Goal: Information Seeking & Learning: Learn about a topic

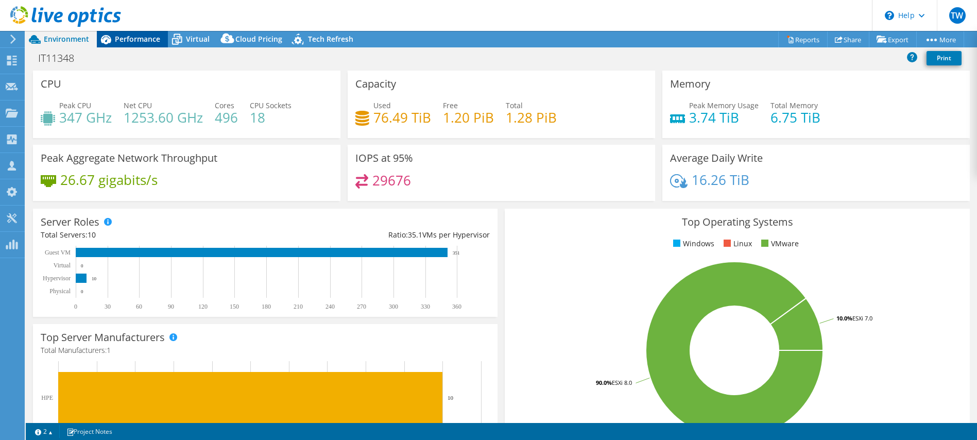
click at [148, 45] on div "Performance" at bounding box center [132, 39] width 71 height 16
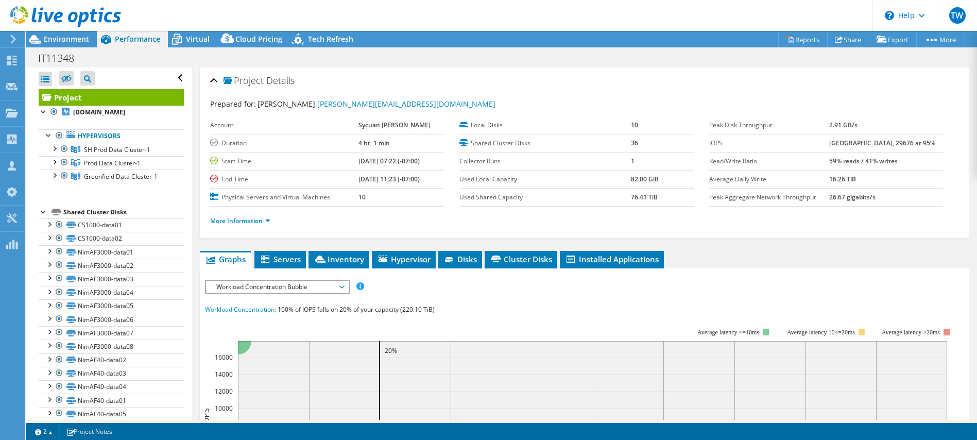
click at [44, 212] on div at bounding box center [44, 211] width 10 height 10
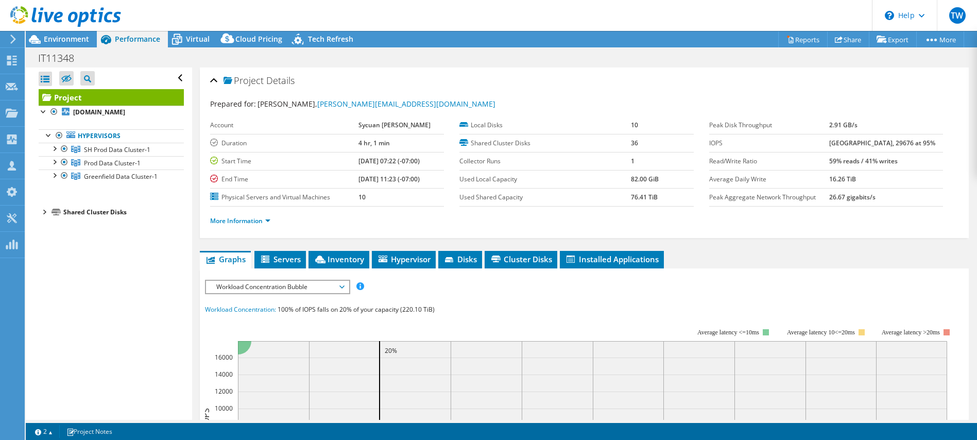
click at [43, 211] on div at bounding box center [44, 211] width 10 height 10
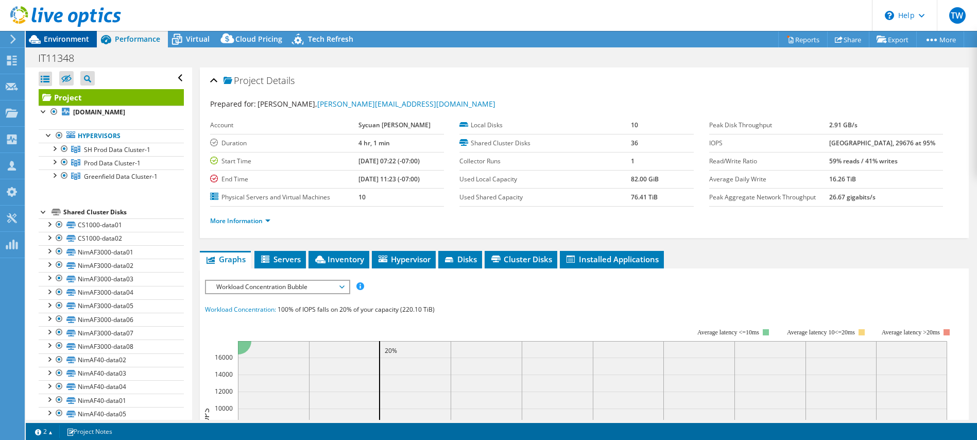
click at [73, 38] on span "Environment" at bounding box center [66, 39] width 45 height 10
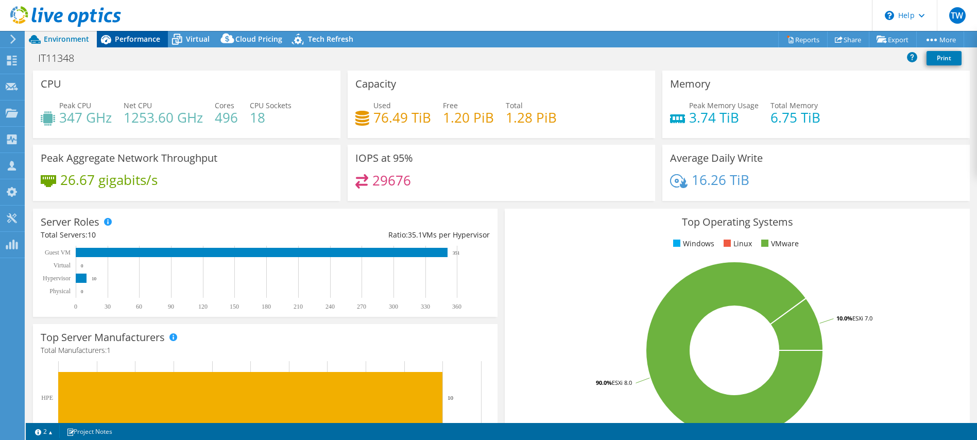
click at [133, 44] on div "Performance" at bounding box center [132, 39] width 71 height 16
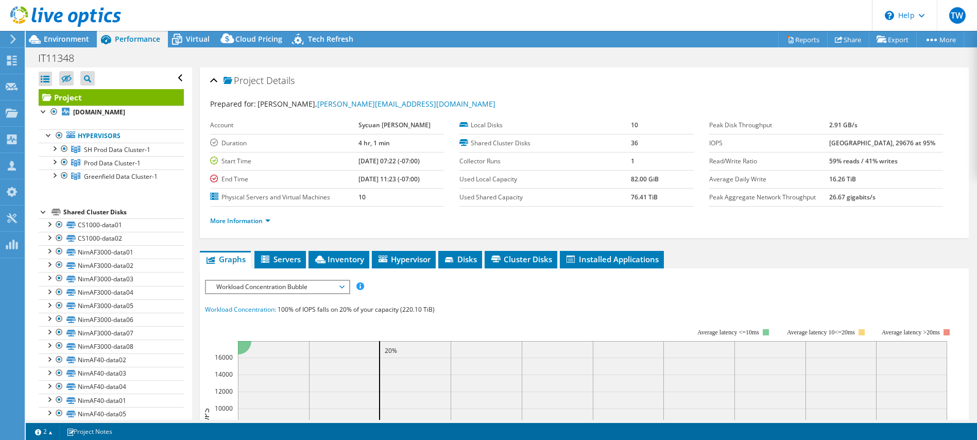
drag, startPoint x: 55, startPoint y: 146, endPoint x: 54, endPoint y: 160, distance: 14.0
click at [55, 146] on div at bounding box center [54, 148] width 10 height 10
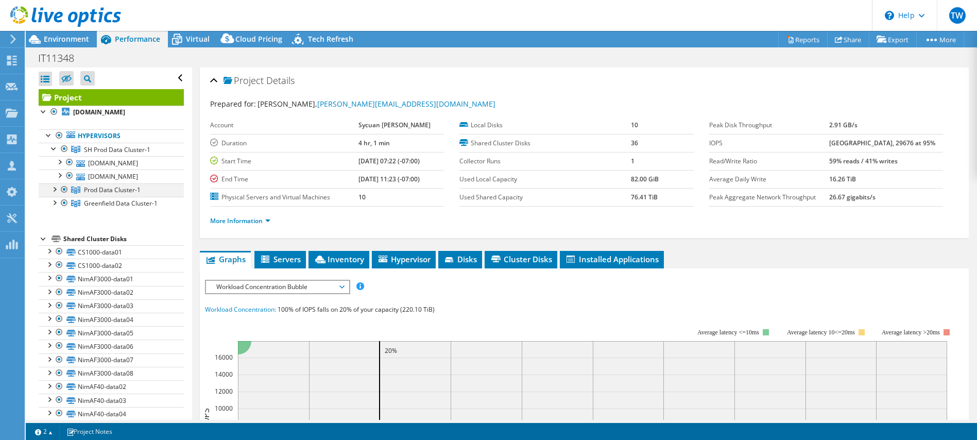
click at [54, 194] on div at bounding box center [54, 188] width 10 height 10
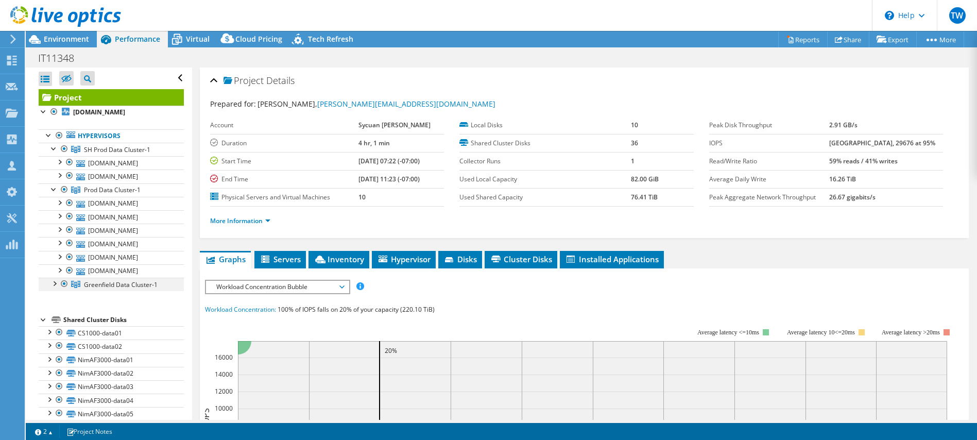
click at [56, 288] on div at bounding box center [54, 283] width 10 height 10
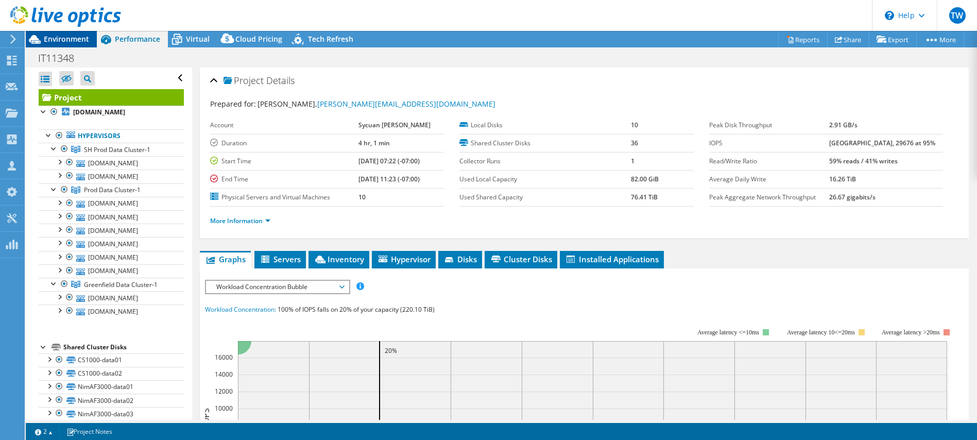
click at [72, 35] on span "Environment" at bounding box center [66, 39] width 45 height 10
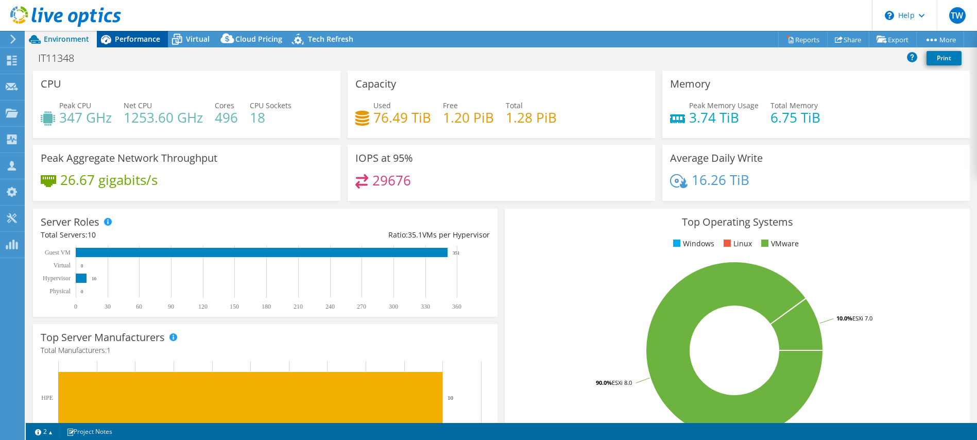
click at [117, 42] on span "Performance" at bounding box center [137, 39] width 45 height 10
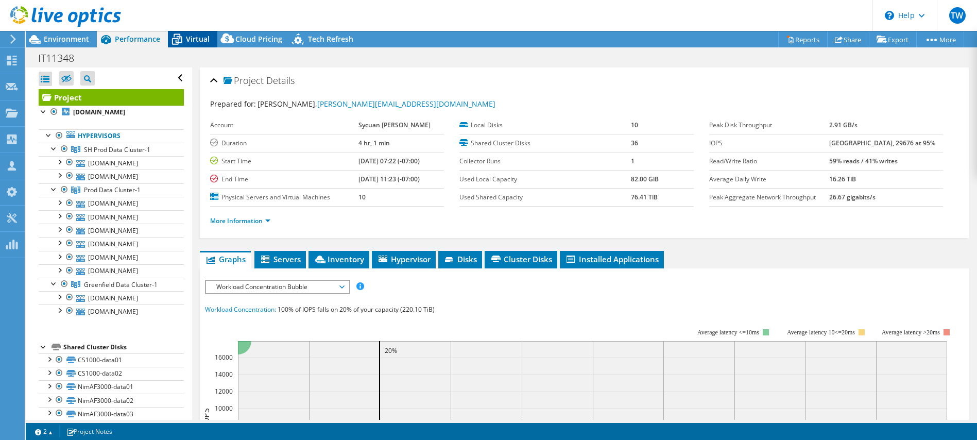
click at [189, 37] on span "Virtual" at bounding box center [198, 39] width 24 height 10
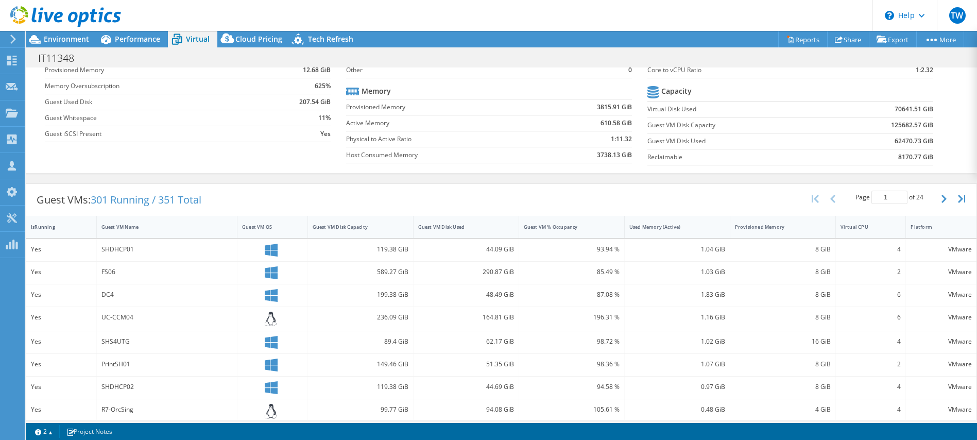
scroll to position [108, 0]
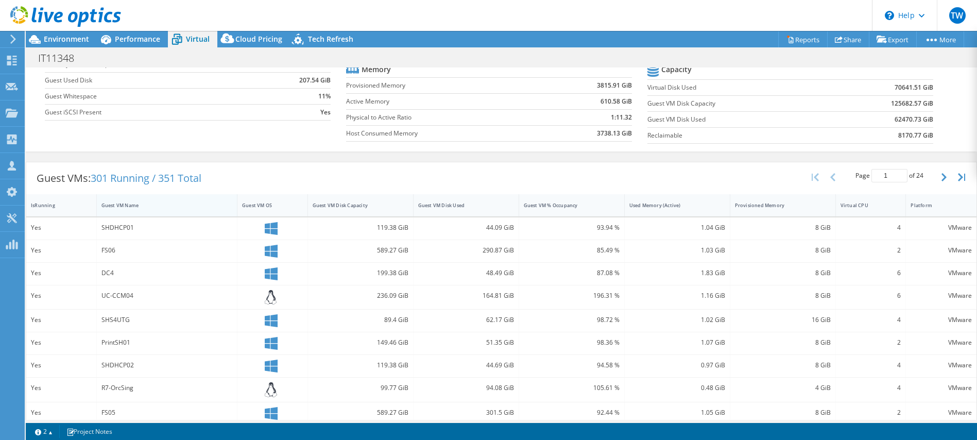
click at [116, 207] on div "Guest VM Name" at bounding box center [161, 205] width 119 height 7
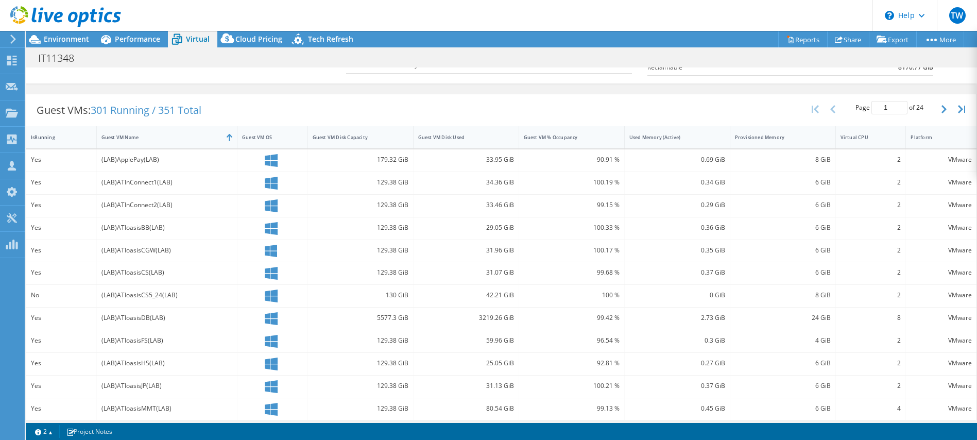
scroll to position [147, 0]
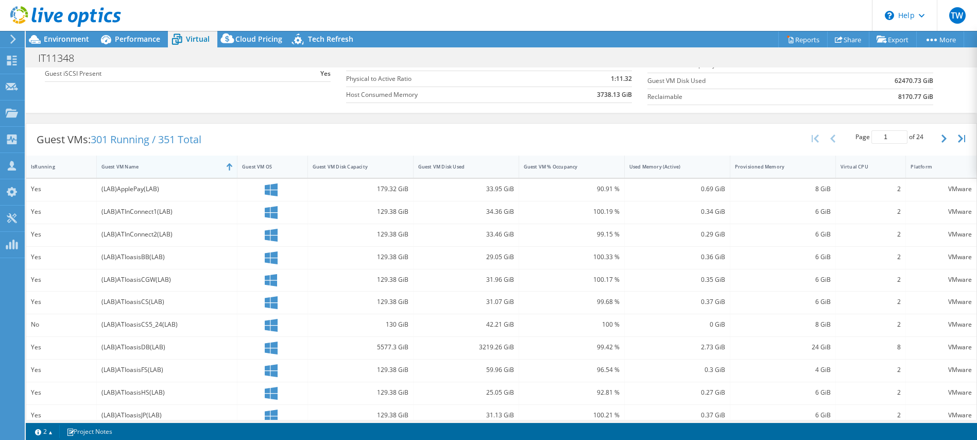
click at [207, 163] on div "Guest VM Name" at bounding box center [161, 166] width 119 height 7
click at [203, 166] on div "Guest VM Name" at bounding box center [161, 166] width 119 height 7
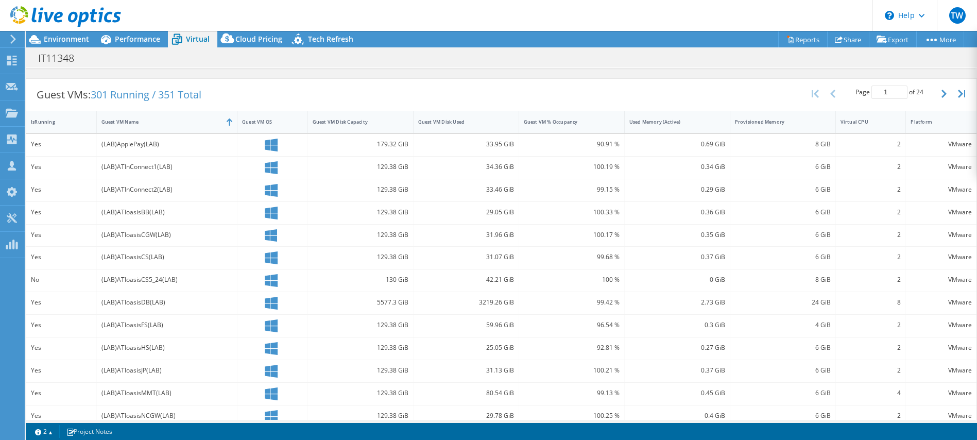
drag, startPoint x: 961, startPoint y: 97, endPoint x: 937, endPoint y: 106, distance: 25.5
click at [961, 96] on icon "button" at bounding box center [961, 94] width 7 height 8
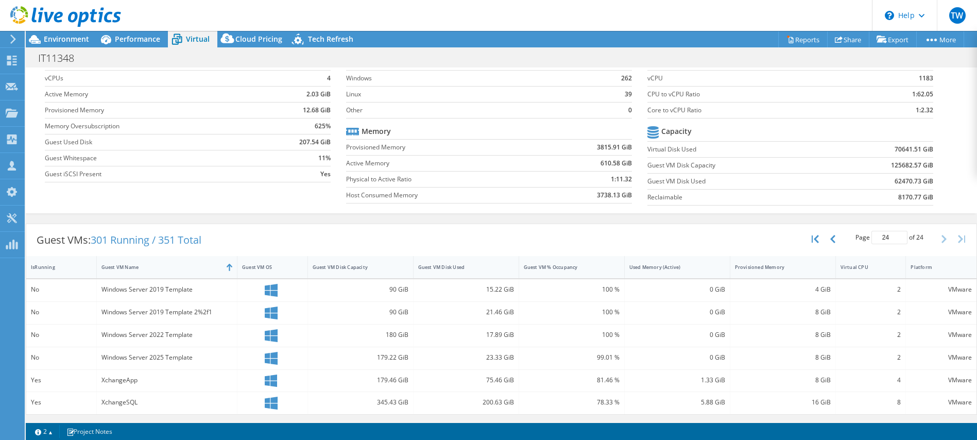
scroll to position [21, 0]
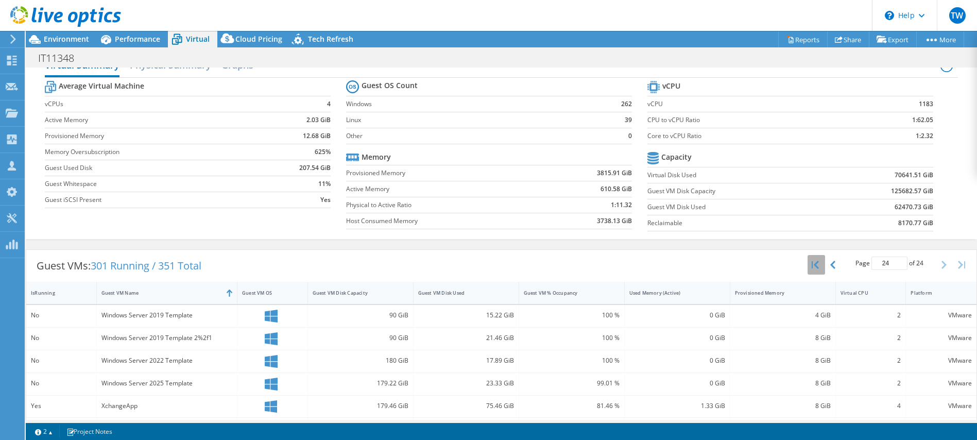
click at [823, 264] on button "button" at bounding box center [817, 265] width 18 height 20
drag, startPoint x: 968, startPoint y: 268, endPoint x: 915, endPoint y: 269, distance: 52.6
click at [964, 267] on button "button" at bounding box center [963, 265] width 18 height 20
click at [837, 266] on button "button" at bounding box center [834, 265] width 18 height 20
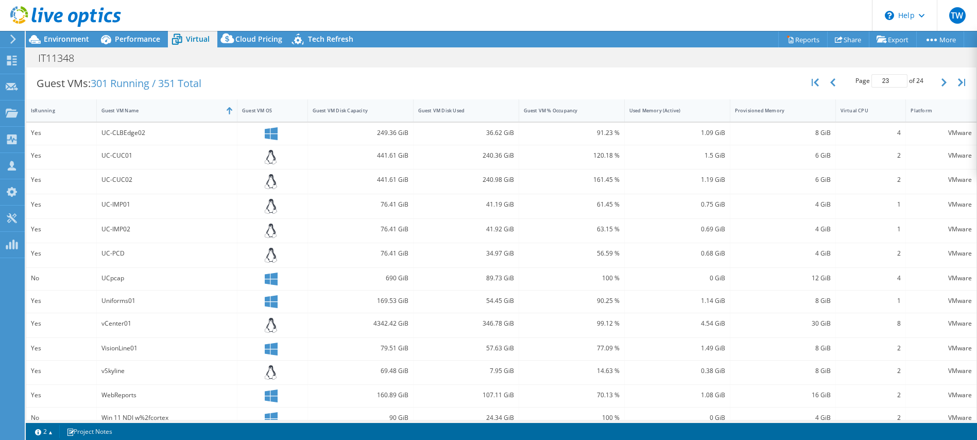
scroll to position [206, 0]
drag, startPoint x: 101, startPoint y: 320, endPoint x: 361, endPoint y: 324, distance: 260.2
click at [360, 322] on div "Yes vCenter01 4342.42 GiB 346.78 GiB 99.12 % 4.54 GiB 30 GiB 8 VMware" at bounding box center [501, 323] width 951 height 24
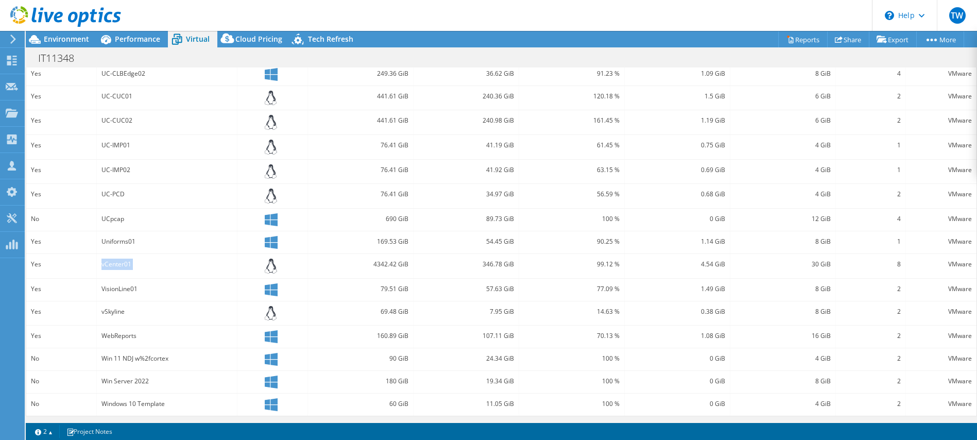
scroll to position [264, 0]
click at [62, 42] on span "Environment" at bounding box center [66, 39] width 45 height 10
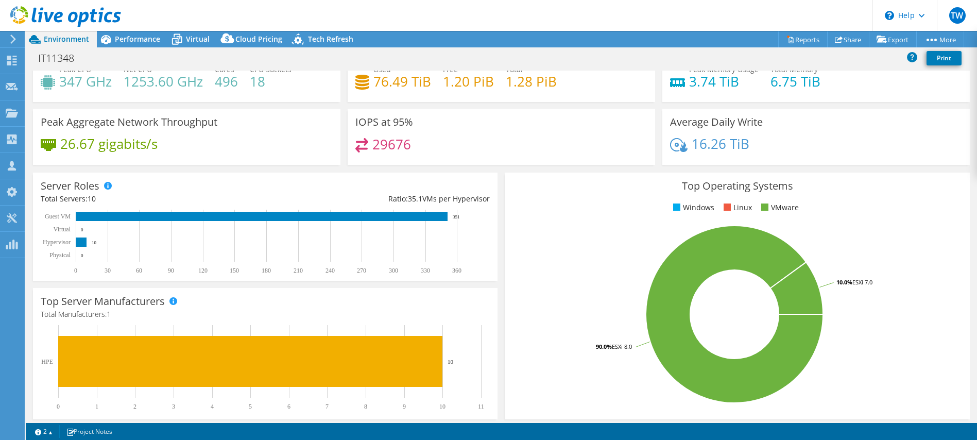
scroll to position [0, 0]
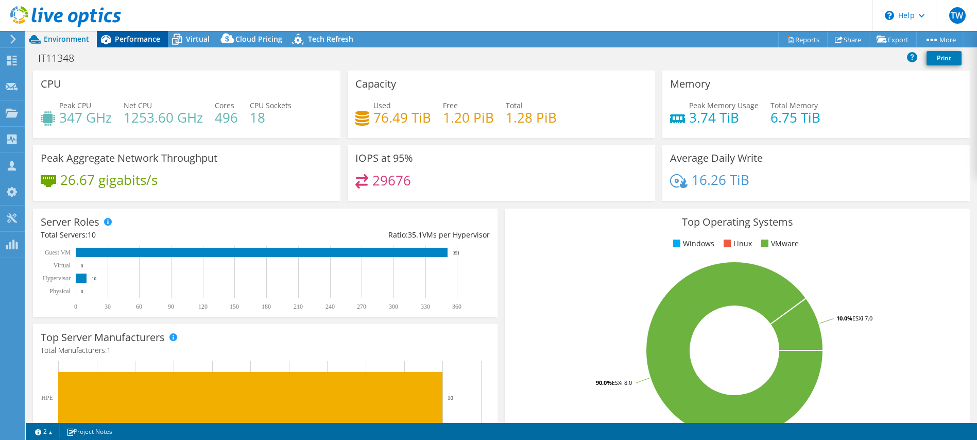
drag, startPoint x: 137, startPoint y: 39, endPoint x: 134, endPoint y: 45, distance: 6.5
click at [137, 40] on span "Performance" at bounding box center [137, 39] width 45 height 10
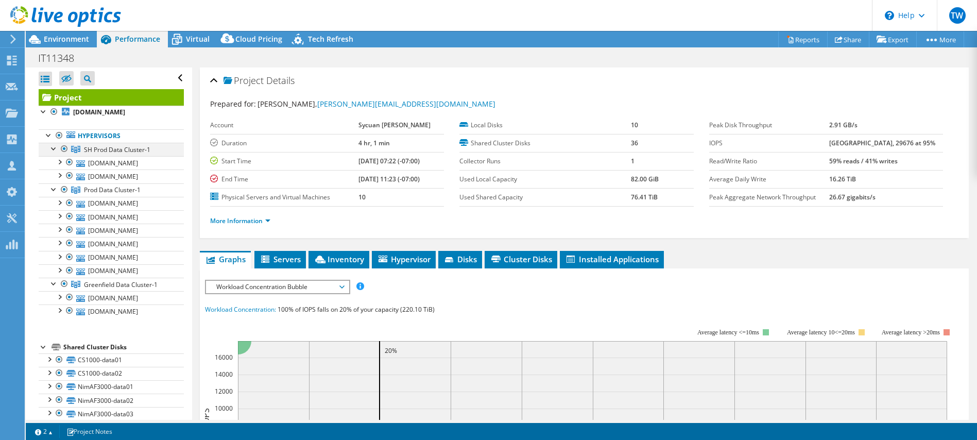
click at [50, 146] on div at bounding box center [54, 148] width 10 height 10
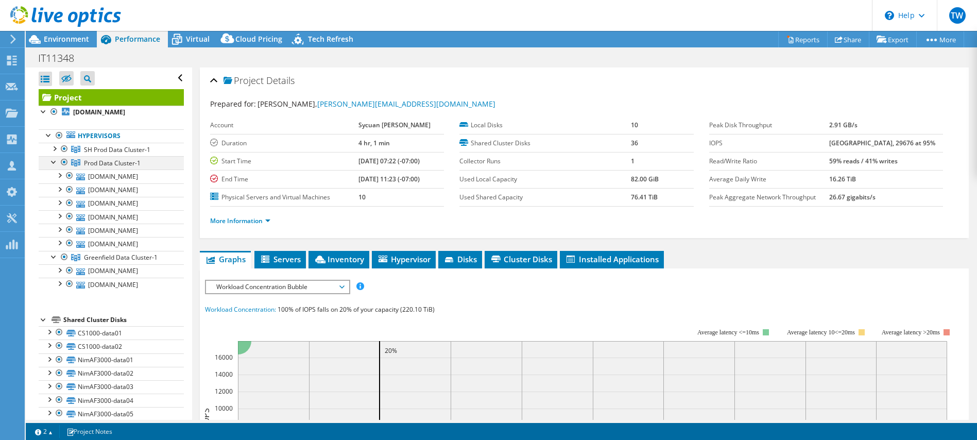
drag, startPoint x: 64, startPoint y: 148, endPoint x: 59, endPoint y: 162, distance: 15.5
click at [63, 152] on div at bounding box center [64, 149] width 10 height 12
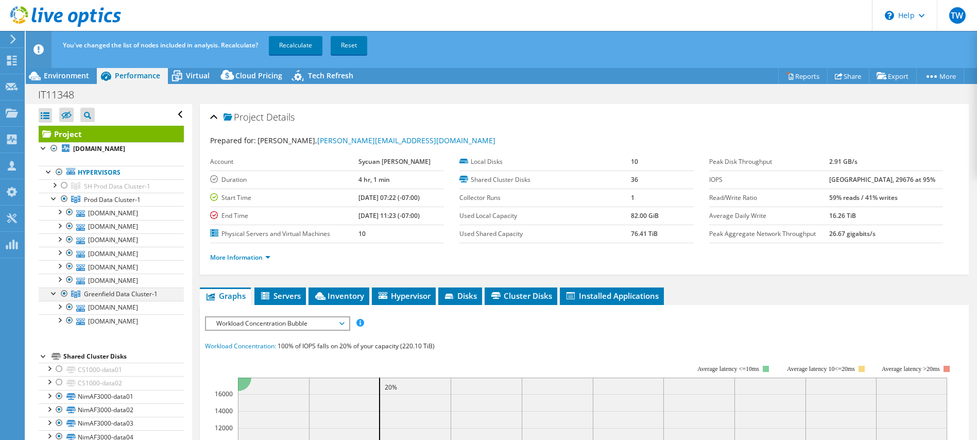
click at [65, 293] on div at bounding box center [64, 294] width 10 height 12
click at [307, 40] on link "Recalculate" at bounding box center [296, 45] width 54 height 19
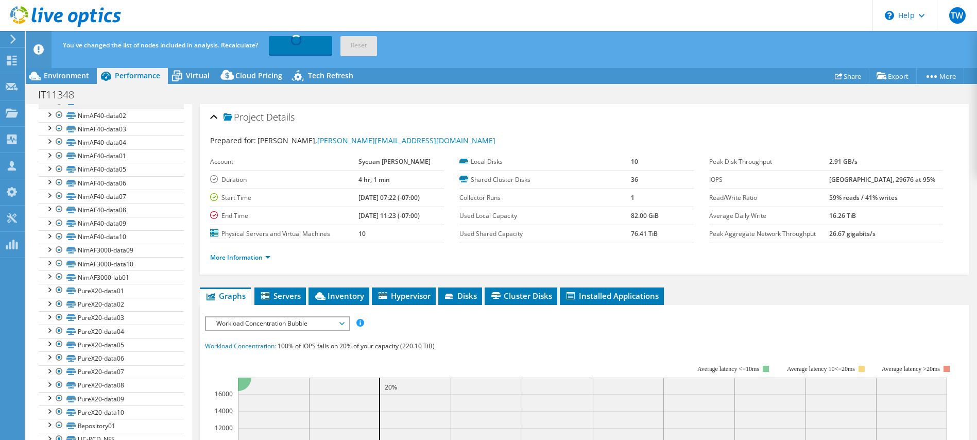
scroll to position [384, 0]
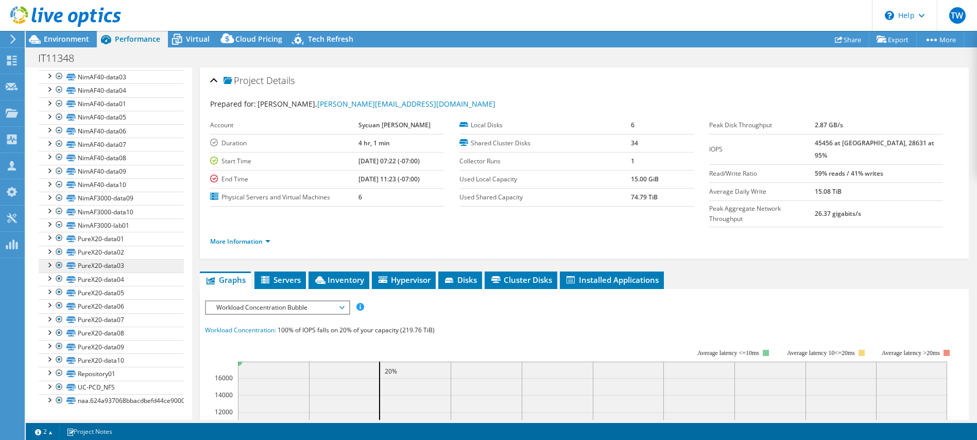
type input "19"
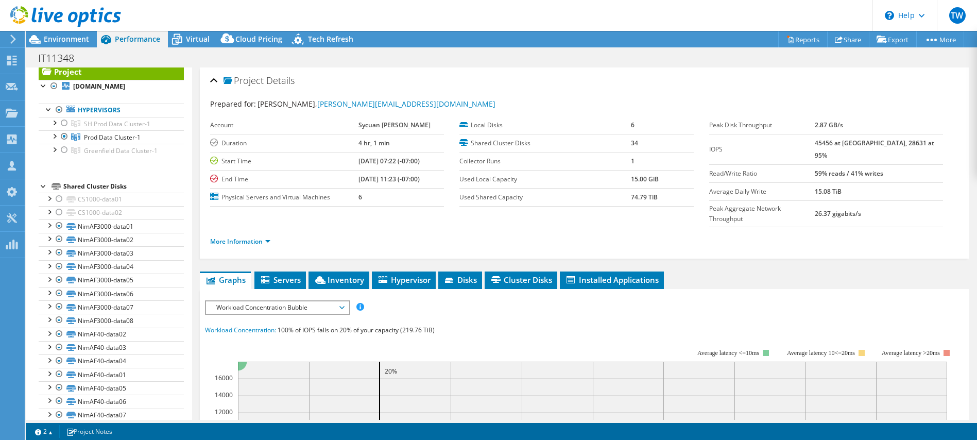
scroll to position [0, 0]
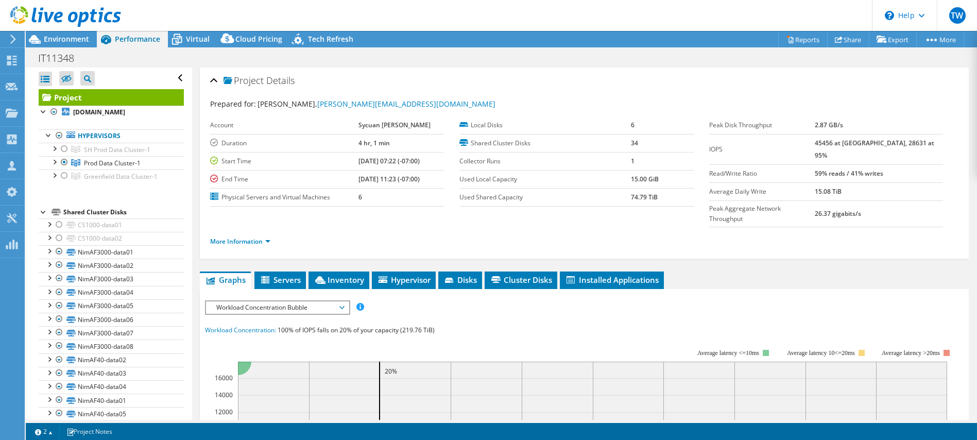
click at [49, 33] on div at bounding box center [60, 17] width 121 height 35
click at [49, 37] on span "Environment" at bounding box center [66, 39] width 45 height 10
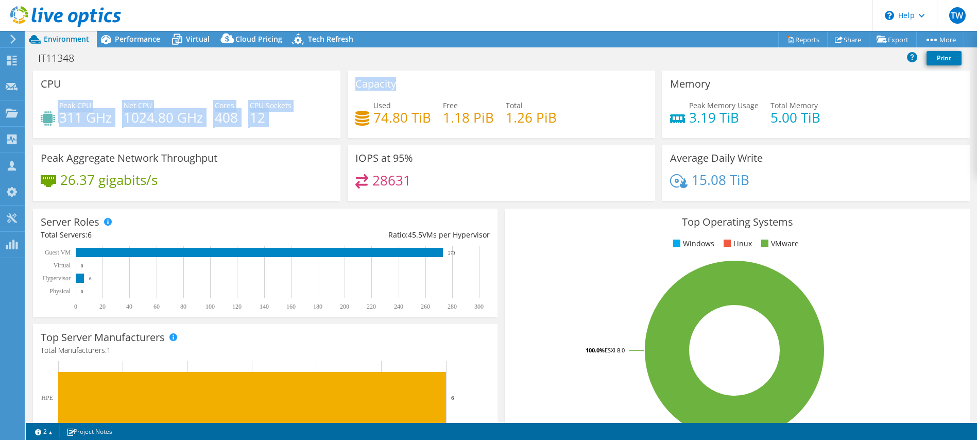
drag, startPoint x: 39, startPoint y: 115, endPoint x: 355, endPoint y: 115, distance: 316.4
click at [355, 115] on div "CPU Peak CPU 311 GHz Net CPU 1024.80 GHz Cores 408 CPU Sockets 12 Capacity Used…" at bounding box center [501, 139] width 944 height 137
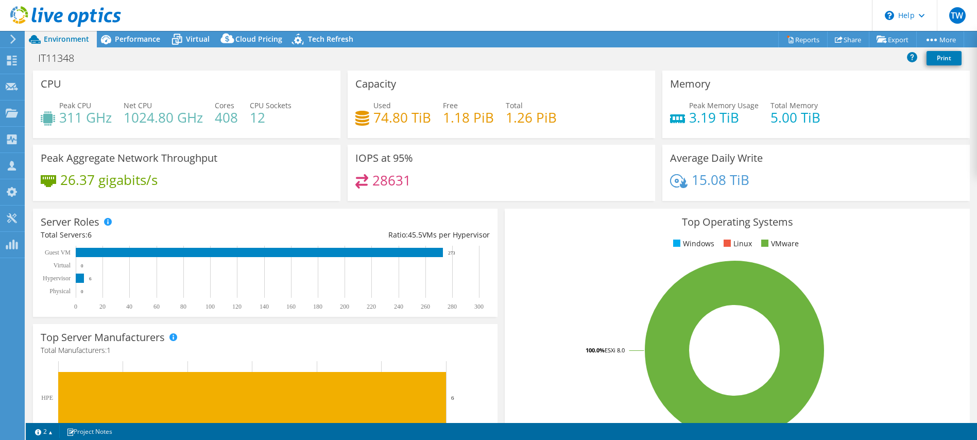
click at [424, 133] on div "Used 74.80 TiB Free 1.18 PiB Total 1.26 PiB" at bounding box center [502, 116] width 292 height 33
click at [108, 39] on icon at bounding box center [106, 39] width 10 height 9
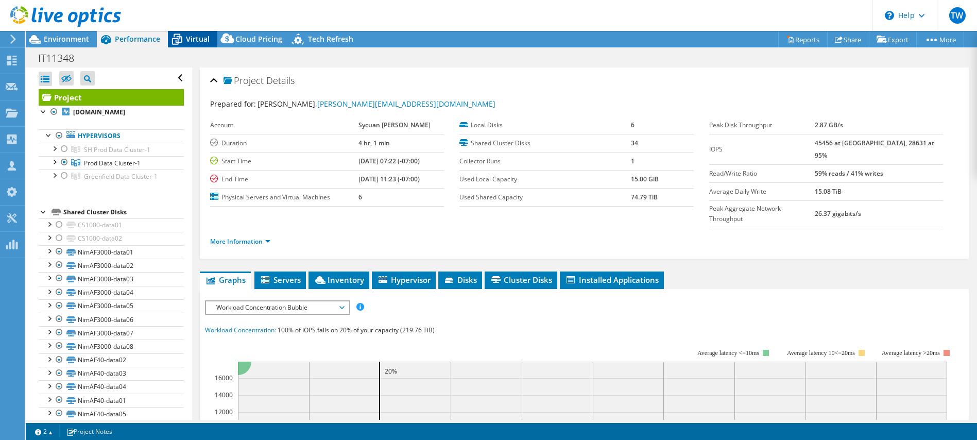
click at [207, 39] on span "Virtual" at bounding box center [198, 39] width 24 height 10
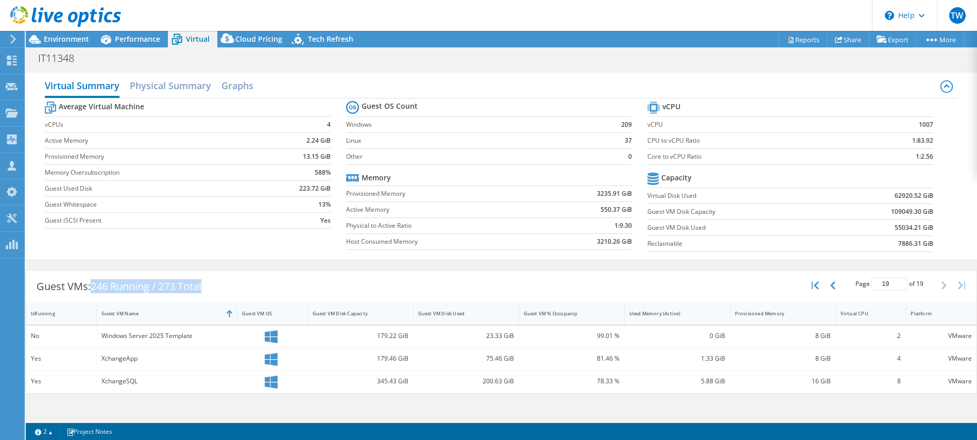
drag, startPoint x: 94, startPoint y: 285, endPoint x: 224, endPoint y: 283, distance: 129.9
click at [224, 283] on div "Guest VMs: 246 Running / 273 Total Page 19 of 19 5 rows 10 rows 20 rows 25 rows…" at bounding box center [501, 287] width 951 height 32
click at [130, 40] on span "Performance" at bounding box center [137, 39] width 45 height 10
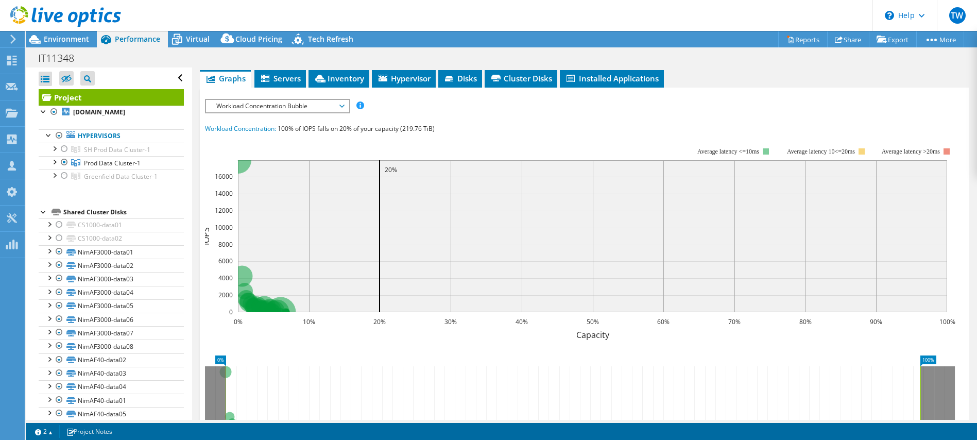
scroll to position [83, 0]
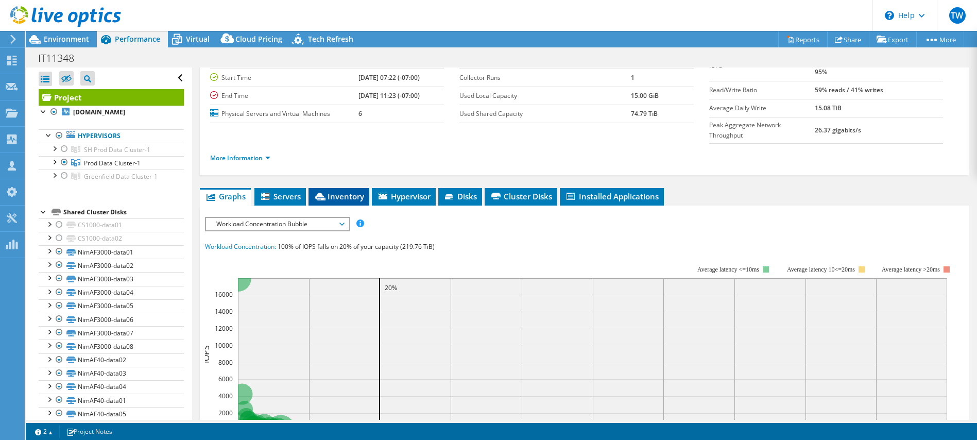
click at [338, 191] on span "Inventory" at bounding box center [339, 196] width 50 height 10
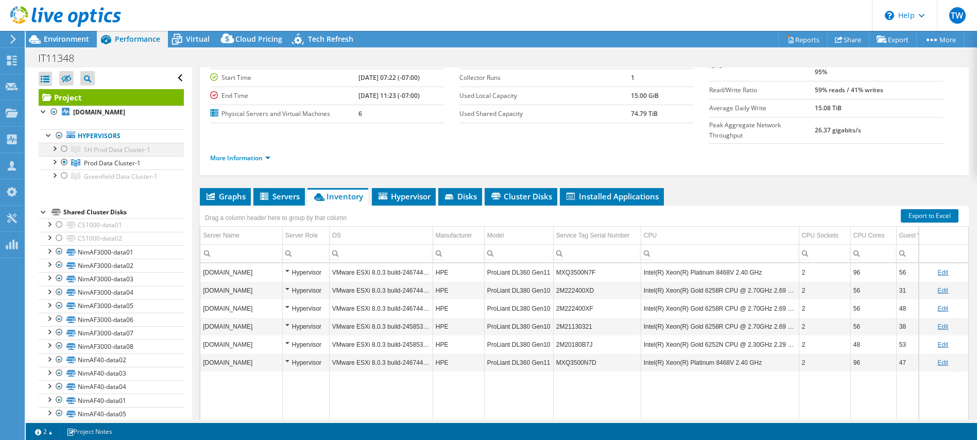
drag, startPoint x: 65, startPoint y: 176, endPoint x: 68, endPoint y: 153, distance: 23.8
click at [66, 175] on div at bounding box center [64, 176] width 10 height 12
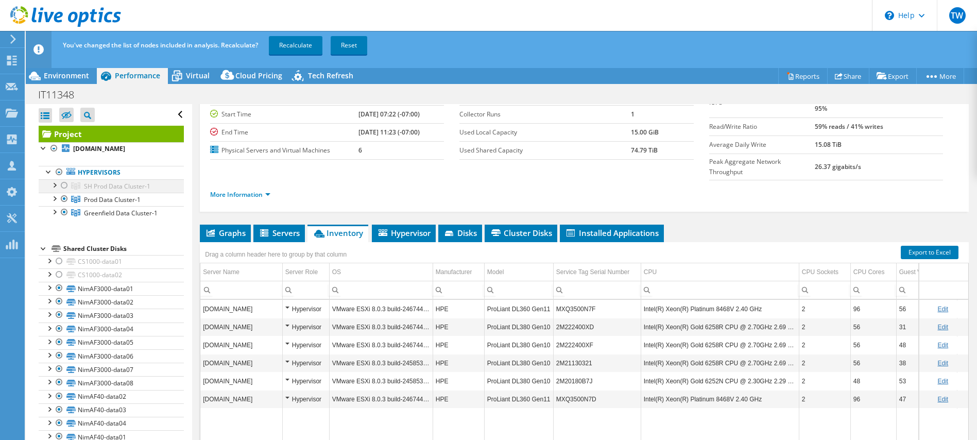
click at [66, 183] on div at bounding box center [64, 185] width 10 height 12
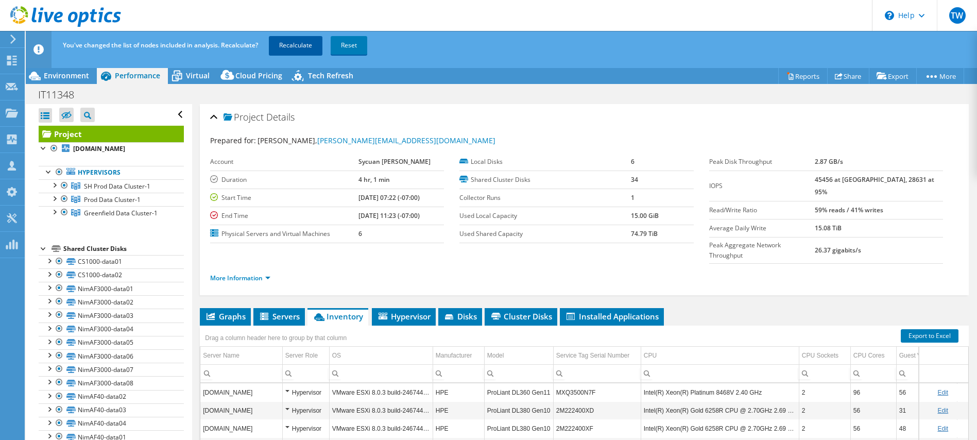
click at [289, 46] on link "Recalculate" at bounding box center [296, 45] width 54 height 19
click at [194, 79] on span "Virtual" at bounding box center [198, 76] width 24 height 10
